Goal: Task Accomplishment & Management: Manage account settings

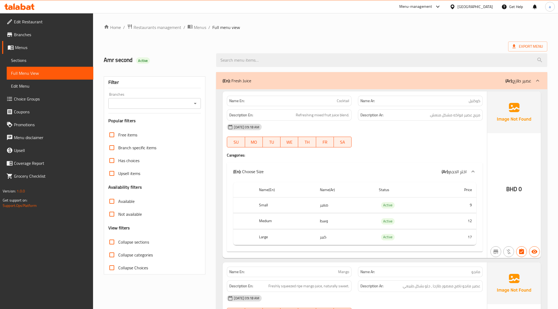
scroll to position [1054, 0]
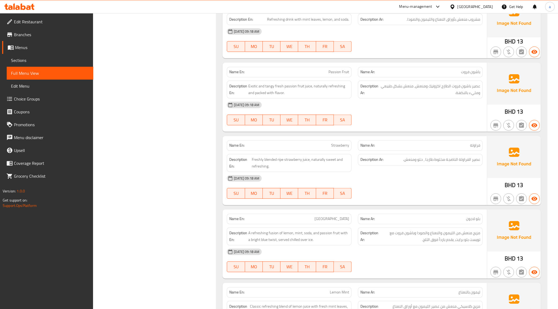
click at [42, 48] on span "Menus" at bounding box center [52, 47] width 74 height 6
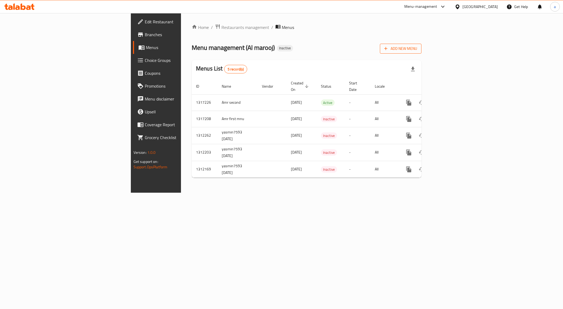
click at [417, 50] on span "Add New Menu" at bounding box center [400, 48] width 33 height 7
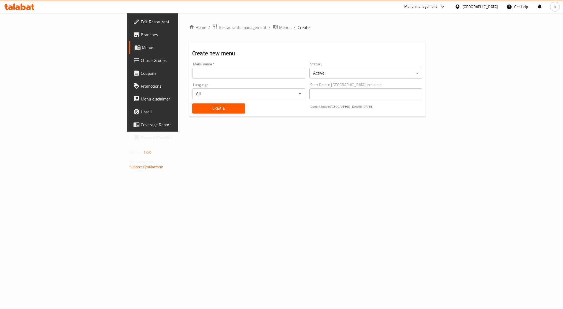
click at [231, 78] on input "text" at bounding box center [248, 73] width 113 height 11
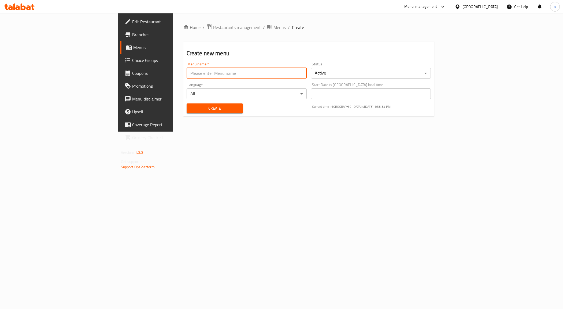
type input "Amr 3rd"
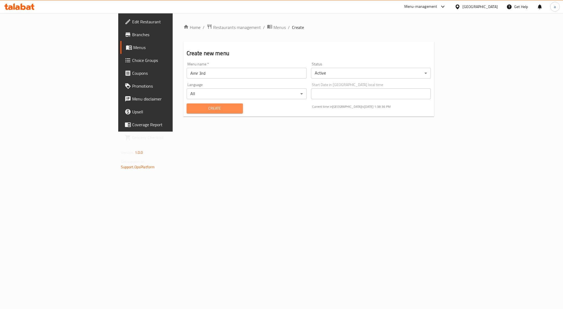
click at [191, 109] on span "Create" at bounding box center [215, 108] width 48 height 7
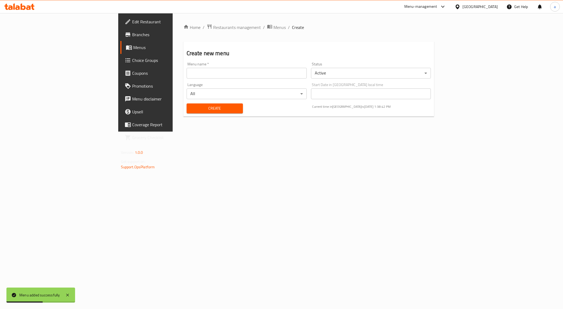
click at [133, 50] on span "Menus" at bounding box center [170, 47] width 75 height 6
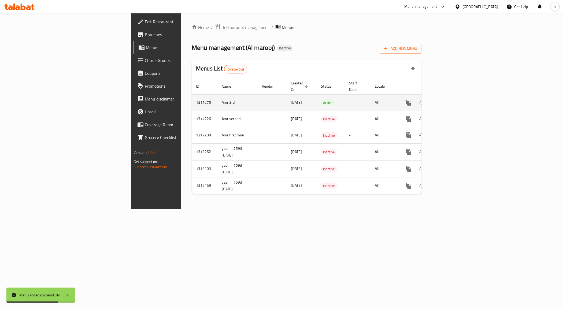
click at [451, 99] on icon "enhanced table" at bounding box center [447, 102] width 6 height 6
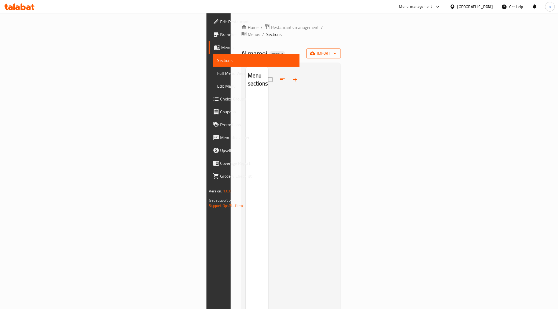
click at [336, 50] on span "import" at bounding box center [324, 53] width 26 height 7
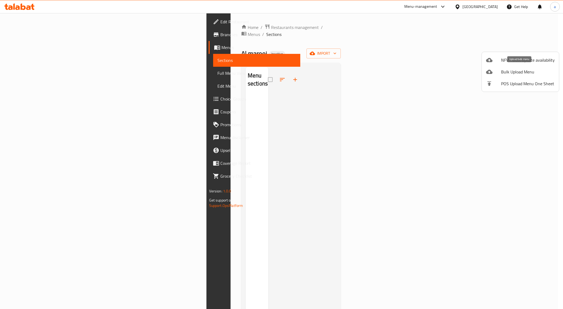
click at [521, 72] on span "Bulk Upload Menu" at bounding box center [528, 72] width 54 height 6
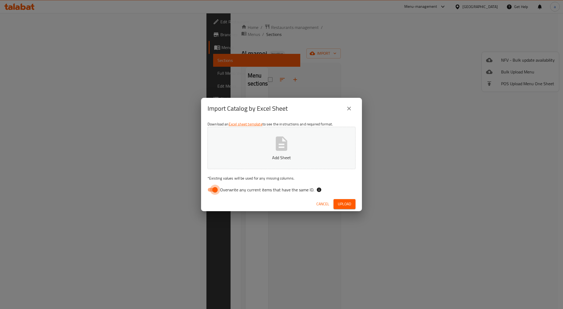
click at [216, 186] on input "Overwrite any current items that have the same ID." at bounding box center [215, 190] width 31 height 10
checkbox input "false"
click at [292, 152] on button "Add Sheet" at bounding box center [281, 148] width 148 height 42
click at [273, 145] on icon "button" at bounding box center [281, 143] width 17 height 17
click at [341, 201] on span "Upload" at bounding box center [344, 204] width 13 height 7
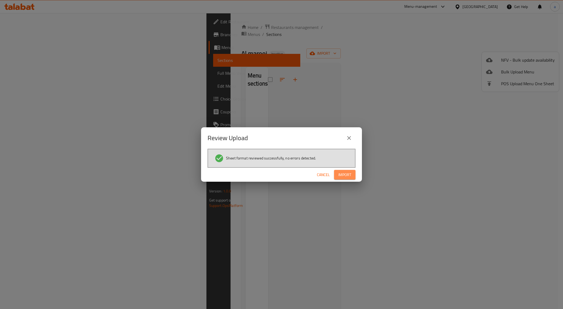
click at [353, 174] on button "Import" at bounding box center [344, 175] width 21 height 10
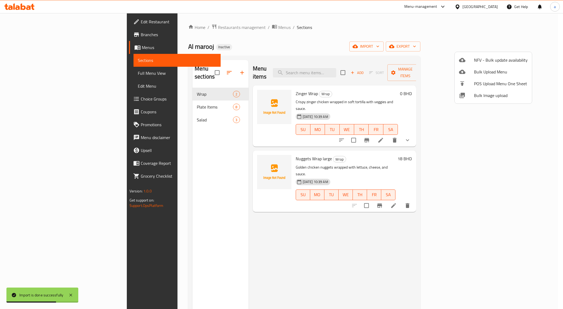
click at [158, 102] on div at bounding box center [281, 154] width 563 height 309
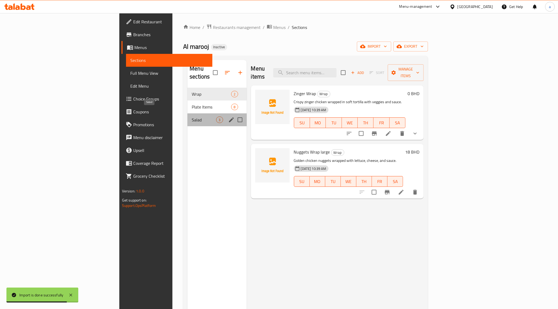
click at [192, 117] on span "Salad" at bounding box center [204, 120] width 24 height 6
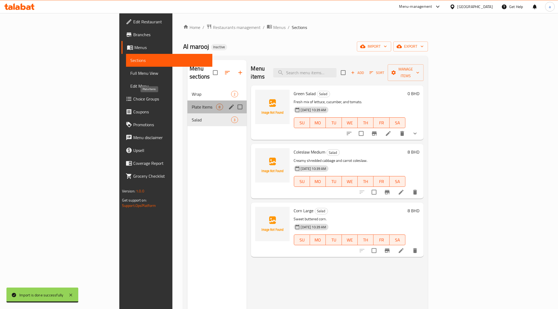
click at [192, 104] on span "Plate Items" at bounding box center [204, 107] width 24 height 6
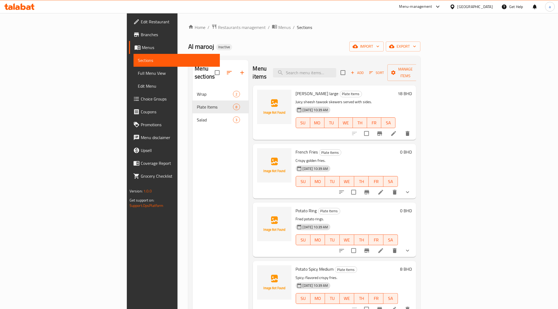
click at [138, 75] on span "Full Menu View" at bounding box center [177, 73] width 78 height 6
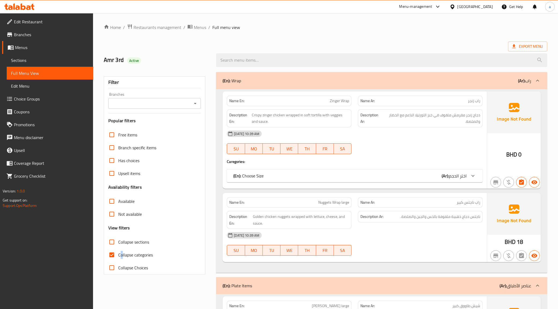
click at [122, 253] on span "Collapse categories" at bounding box center [135, 255] width 35 height 6
click at [113, 255] on input "Collapse categories" at bounding box center [111, 254] width 13 height 13
checkbox input "false"
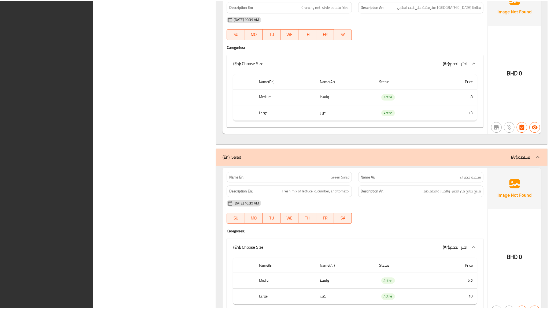
scroll to position [1189, 0]
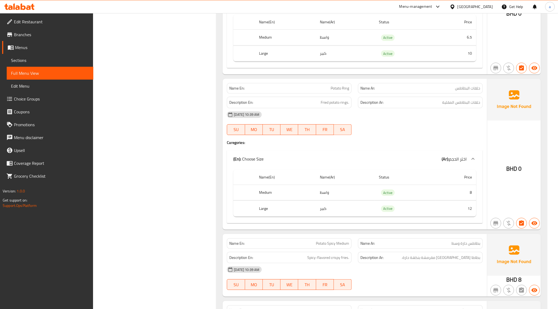
scroll to position [536, 0]
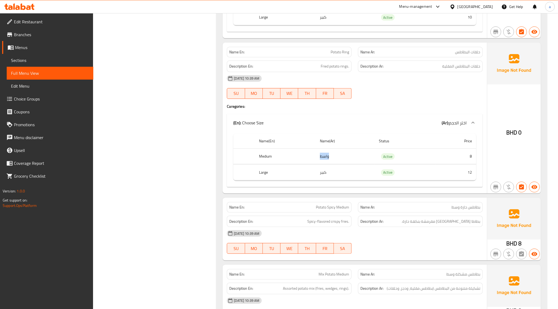
drag, startPoint x: 329, startPoint y: 157, endPoint x: 315, endPoint y: 154, distance: 14.1
click at [315, 154] on td "واسط" at bounding box center [344, 156] width 59 height 16
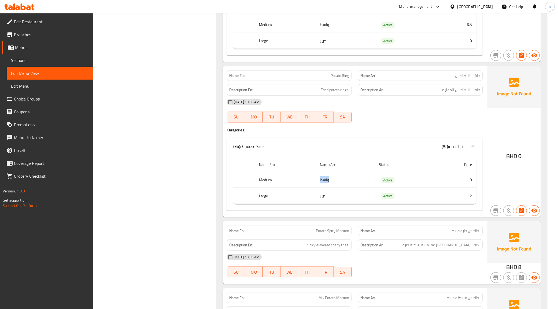
scroll to position [503, 0]
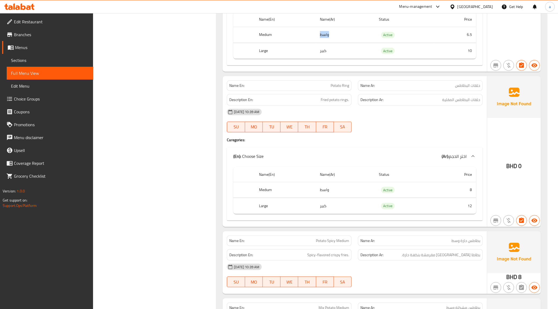
drag, startPoint x: 332, startPoint y: 36, endPoint x: 315, endPoint y: 33, distance: 16.9
click at [315, 33] on td "واسط" at bounding box center [344, 35] width 59 height 16
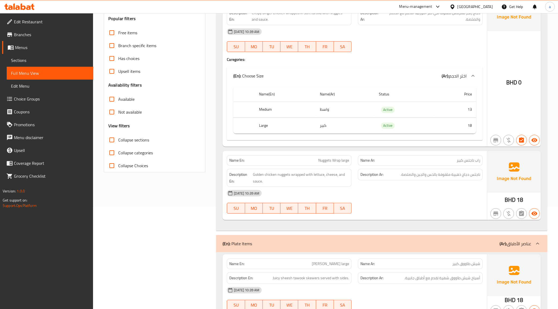
scroll to position [101, 0]
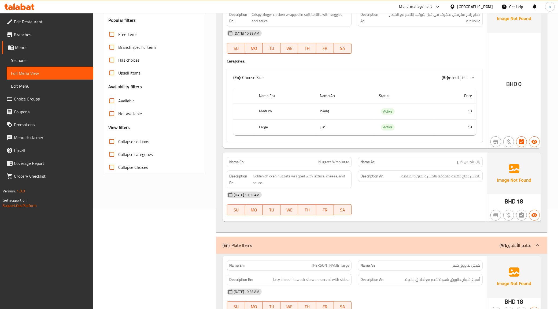
drag, startPoint x: 330, startPoint y: 112, endPoint x: 307, endPoint y: 105, distance: 24.2
click at [307, 105] on tr "Medium واسط Active 13" at bounding box center [354, 111] width 243 height 16
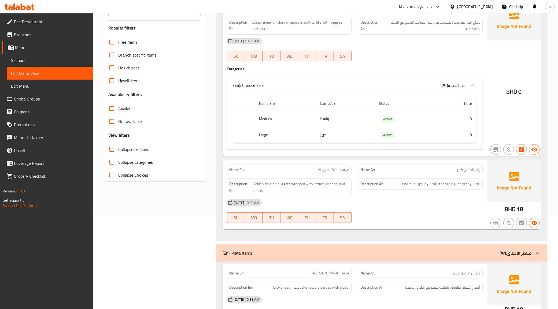
scroll to position [0, 0]
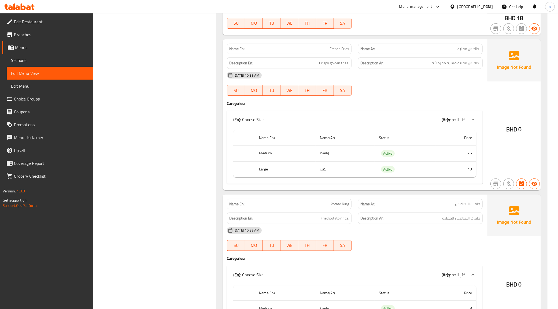
scroll to position [183, 0]
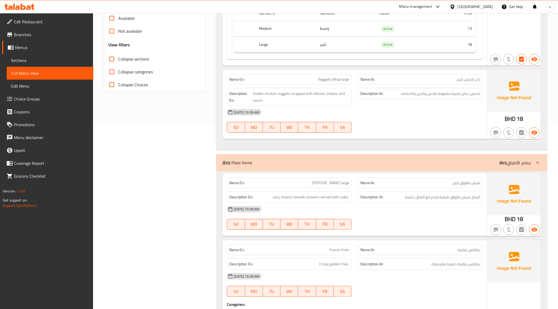
click at [37, 47] on span "Menus" at bounding box center [52, 47] width 74 height 6
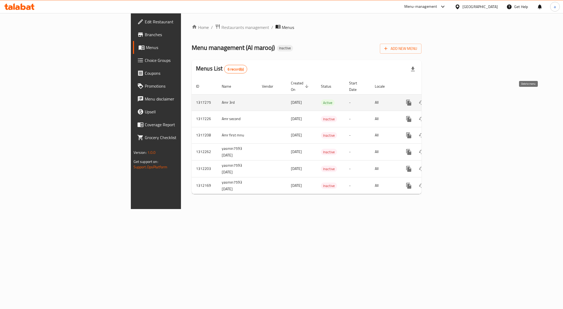
click at [438, 99] on icon "enhanced table" at bounding box center [434, 102] width 6 height 6
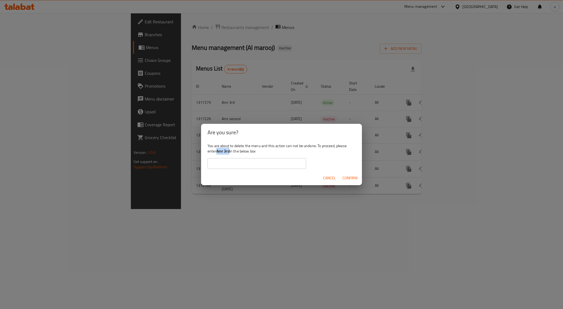
drag, startPoint x: 229, startPoint y: 151, endPoint x: 217, endPoint y: 153, distance: 12.3
click at [217, 153] on b "Amr 3rd" at bounding box center [222, 151] width 13 height 7
copy b "Amr 3rd"
click at [257, 165] on input "text" at bounding box center [256, 163] width 99 height 11
paste input "Amr 3rd"
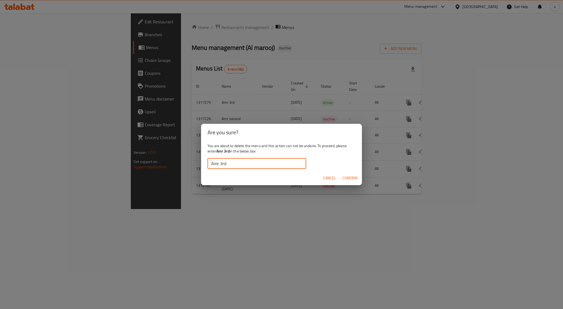
click at [353, 175] on span "Confirm" at bounding box center [349, 178] width 15 height 7
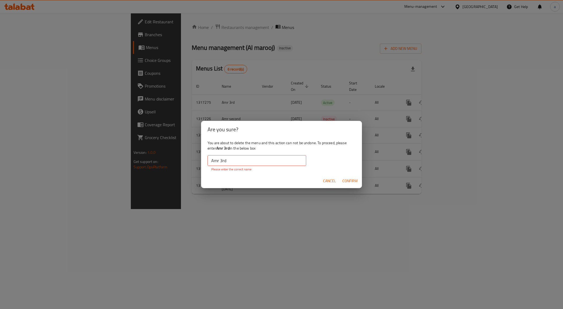
click at [211, 161] on input "Amr 3rd" at bounding box center [256, 160] width 99 height 11
click at [226, 163] on input "Amr 3rd" at bounding box center [256, 160] width 99 height 11
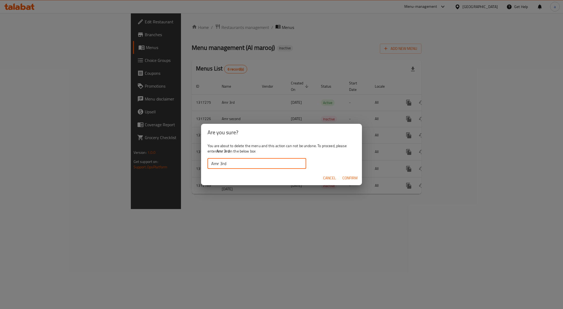
type input "Amr 3rd"
click at [347, 180] on span "Confirm" at bounding box center [349, 178] width 15 height 7
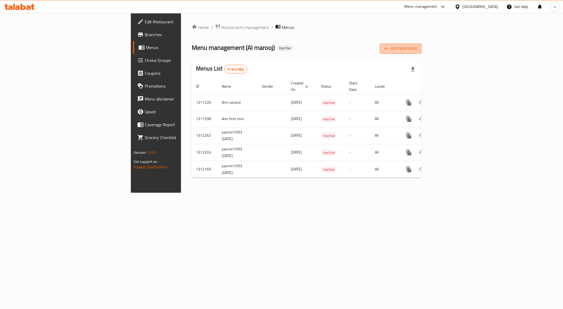
click at [417, 48] on span "Add New Menu" at bounding box center [400, 48] width 33 height 7
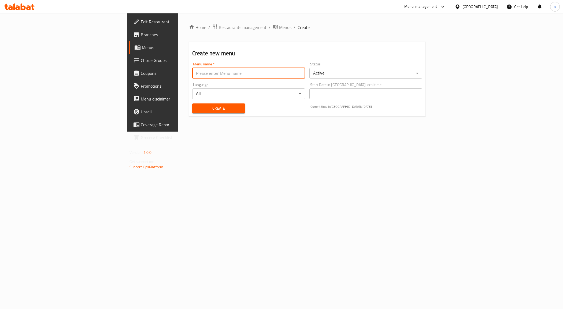
click at [222, 75] on input "text" at bounding box center [248, 73] width 113 height 11
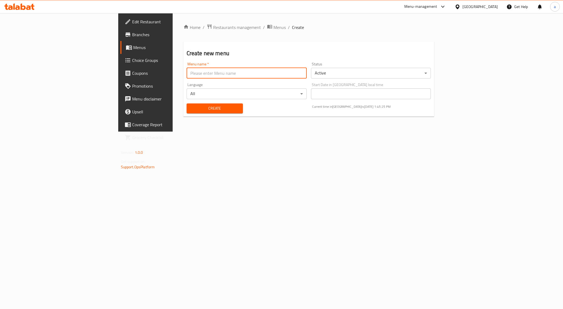
type input "Amr 3rd"
click at [191, 109] on span "Create" at bounding box center [215, 108] width 48 height 7
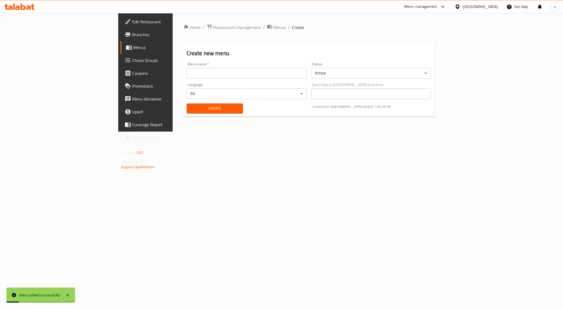
click at [133, 49] on span "Menus" at bounding box center [170, 47] width 75 height 6
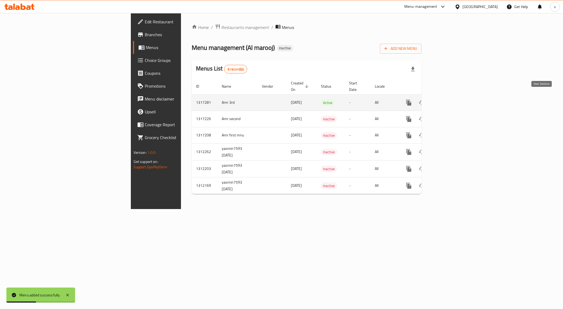
click at [451, 99] on icon "enhanced table" at bounding box center [447, 102] width 6 height 6
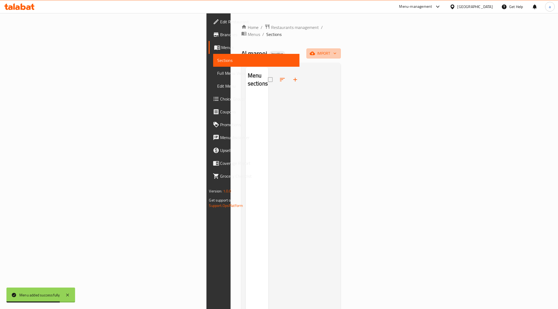
drag, startPoint x: 522, startPoint y: 43, endPoint x: 528, endPoint y: 35, distance: 9.8
click at [341, 37] on div "Home / Restaurants management / Menus / Sections Al marooj Inactive import Menu…" at bounding box center [291, 202] width 100 height 356
click at [341, 49] on button "import" at bounding box center [323, 54] width 34 height 10
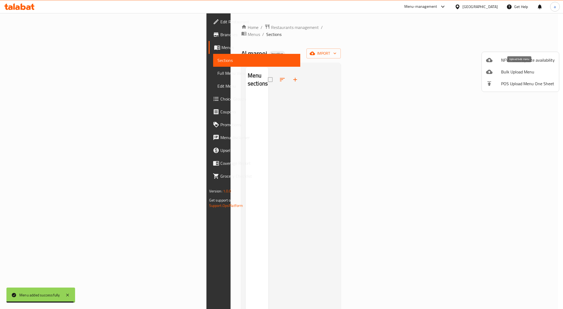
click at [520, 71] on span "Bulk Upload Menu" at bounding box center [528, 72] width 54 height 6
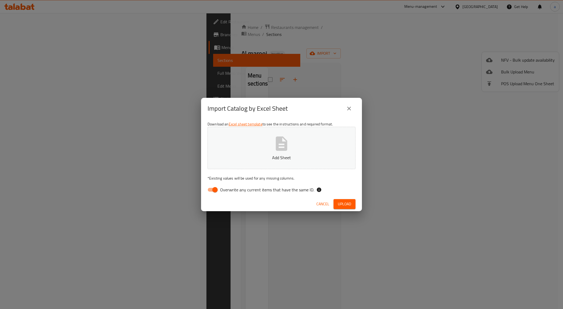
click at [211, 186] on input "Overwrite any current items that have the same ID." at bounding box center [215, 190] width 31 height 10
checkbox input "false"
click at [268, 145] on button "Add Sheet" at bounding box center [281, 148] width 148 height 42
click at [341, 206] on span "Upload" at bounding box center [344, 204] width 13 height 7
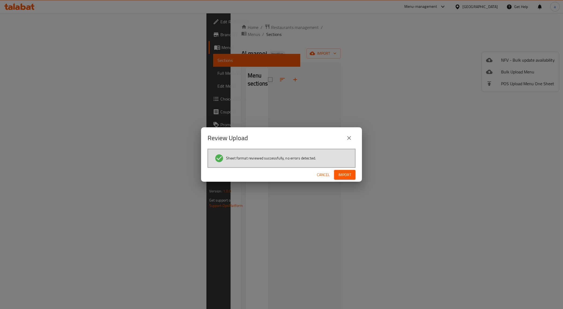
click at [343, 175] on span "Import" at bounding box center [344, 175] width 13 height 7
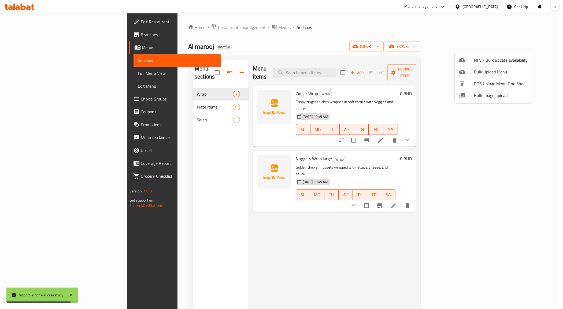
click at [23, 75] on div at bounding box center [281, 154] width 563 height 309
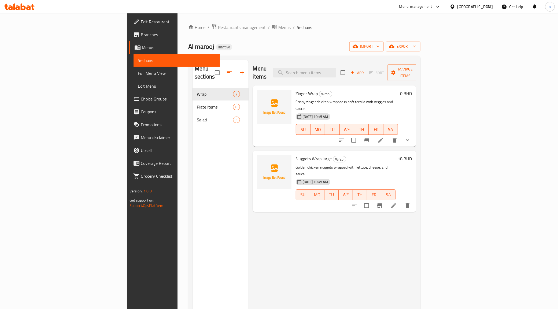
click at [133, 77] on link "Full Menu View" at bounding box center [176, 73] width 87 height 13
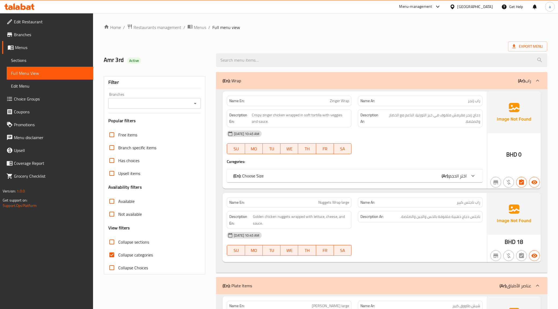
click at [150, 256] on span "Collapse categories" at bounding box center [135, 255] width 35 height 6
click at [118, 256] on input "Collapse categories" at bounding box center [111, 254] width 13 height 13
checkbox input "false"
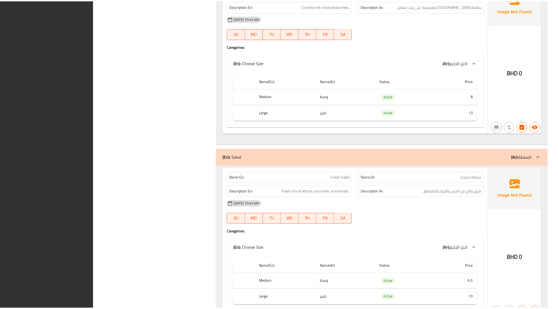
scroll to position [1189, 0]
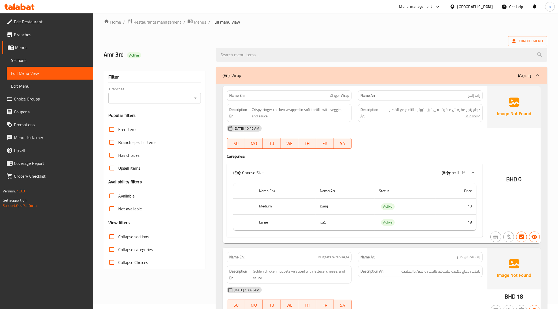
scroll to position [0, 0]
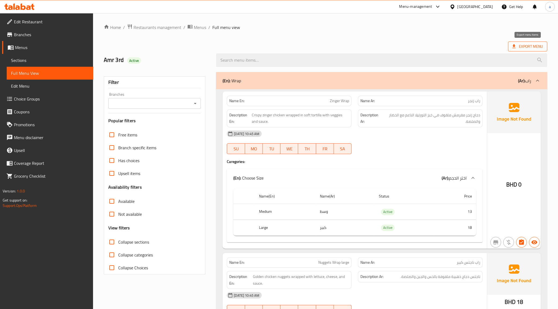
click at [535, 47] on span "Export Menu" at bounding box center [527, 46] width 31 height 7
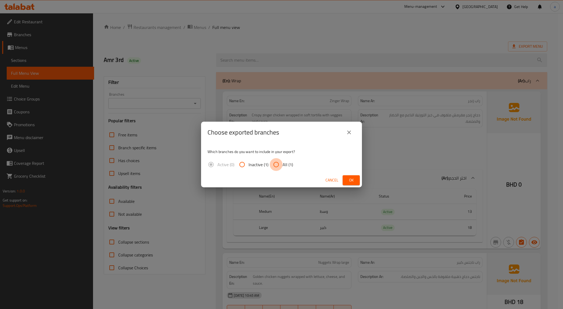
click at [280, 163] on input "All (1)" at bounding box center [276, 164] width 13 height 13
radio input "true"
click at [352, 177] on span "Ok" at bounding box center [351, 180] width 9 height 7
